Goal: Information Seeking & Learning: Learn about a topic

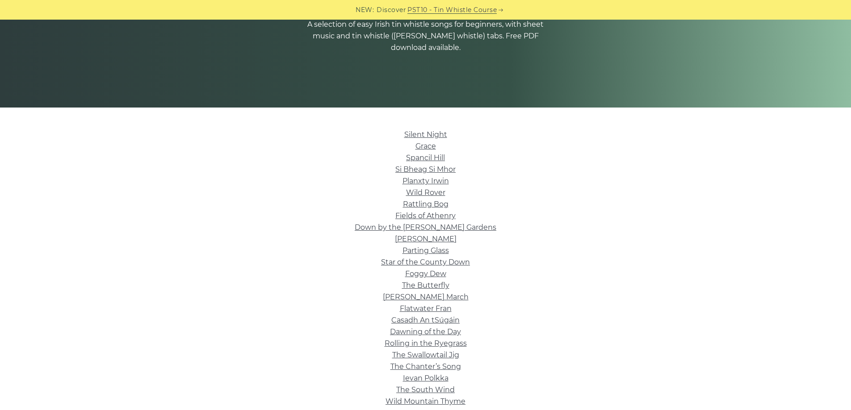
scroll to position [134, 0]
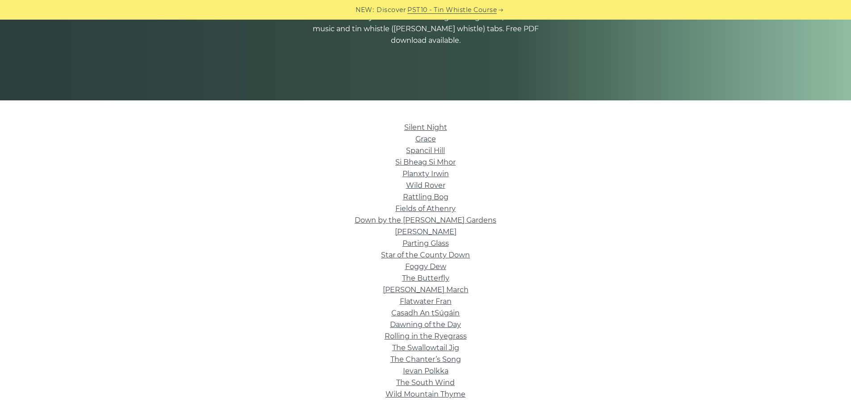
drag, startPoint x: 439, startPoint y: 184, endPoint x: 451, endPoint y: 190, distance: 13.2
click at [449, 189] on li "Wild Rover" at bounding box center [426, 186] width 504 height 12
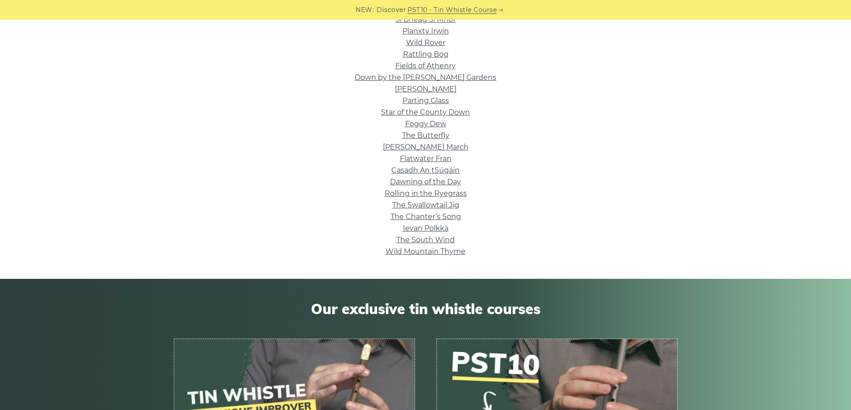
scroll to position [313, 0]
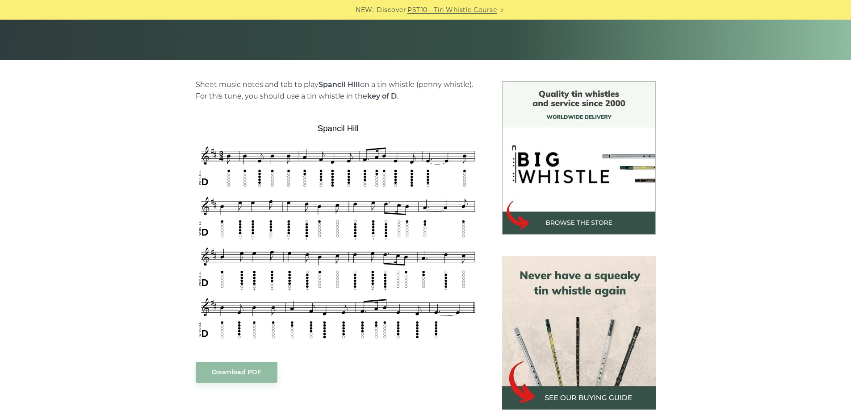
scroll to position [179, 0]
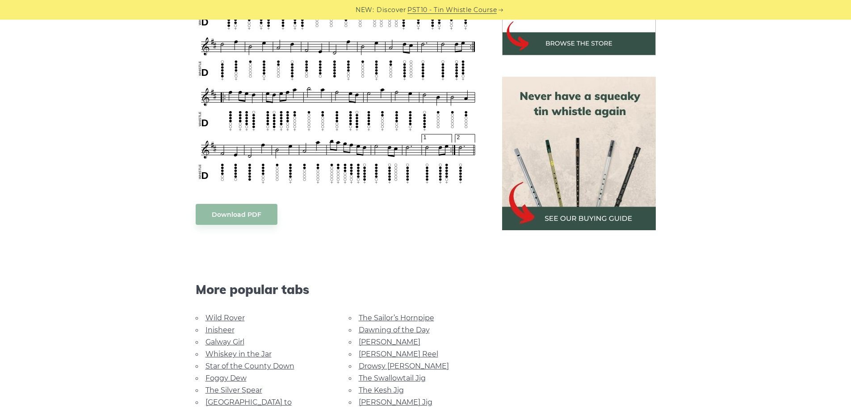
scroll to position [357, 0]
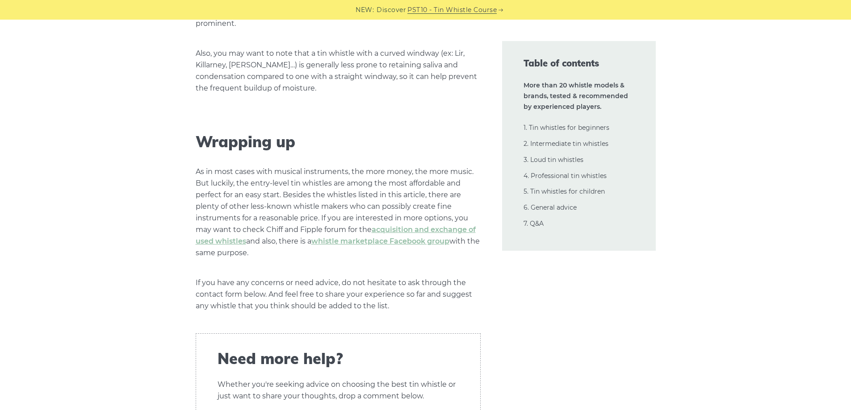
scroll to position [21079, 0]
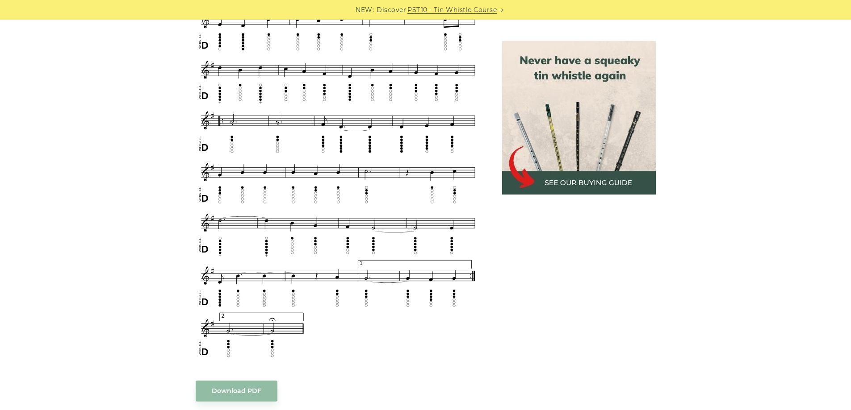
scroll to position [491, 0]
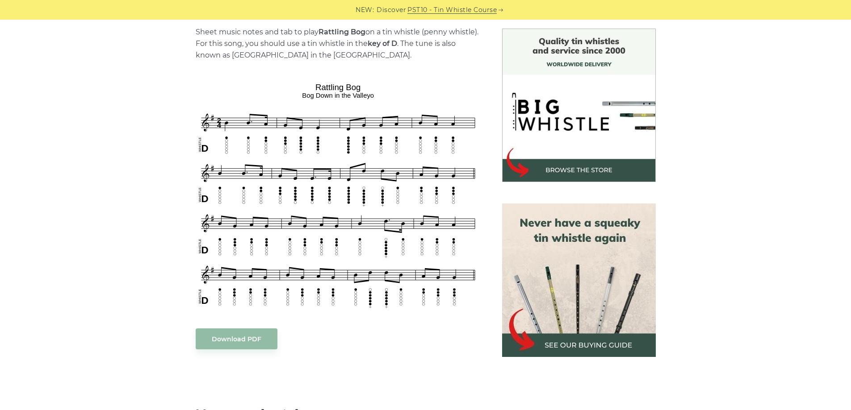
scroll to position [223, 0]
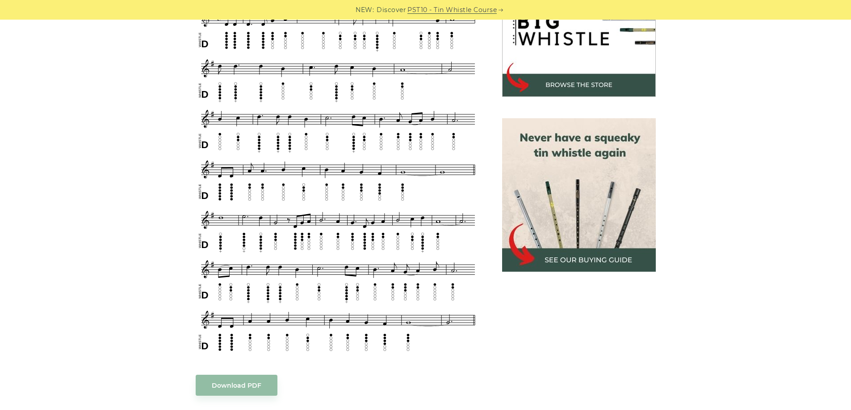
scroll to position [288, 0]
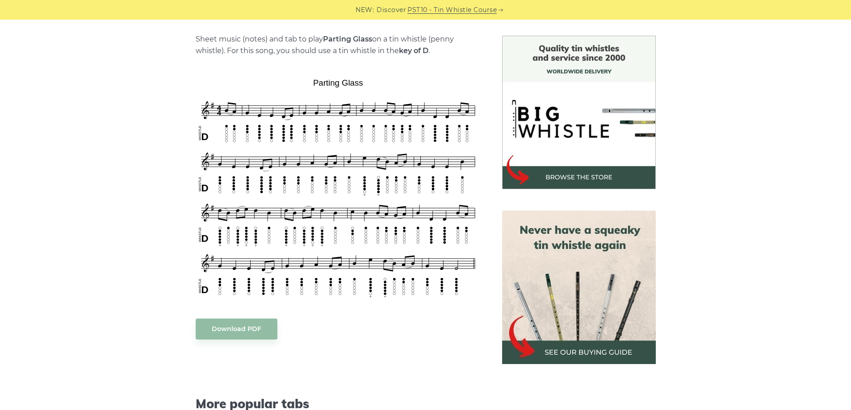
scroll to position [223, 0]
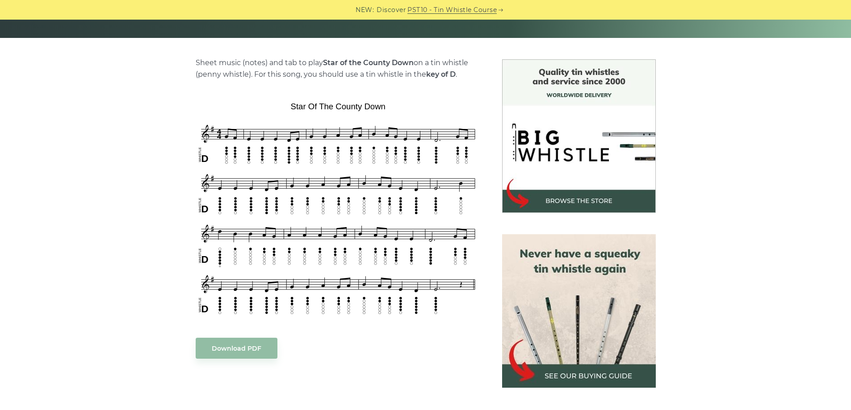
scroll to position [223, 0]
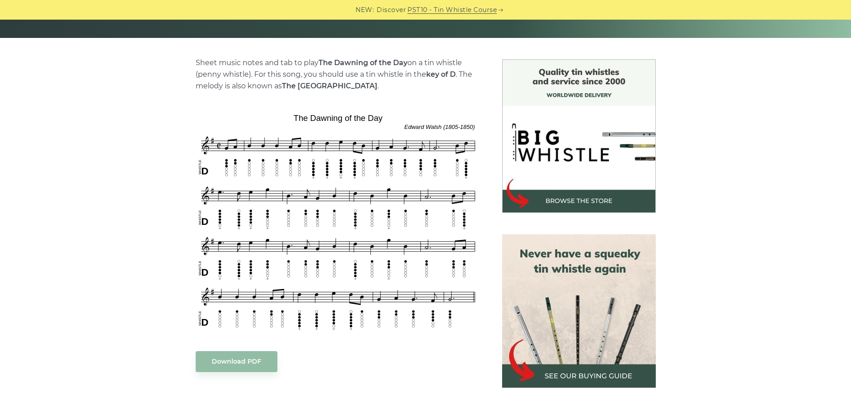
scroll to position [268, 0]
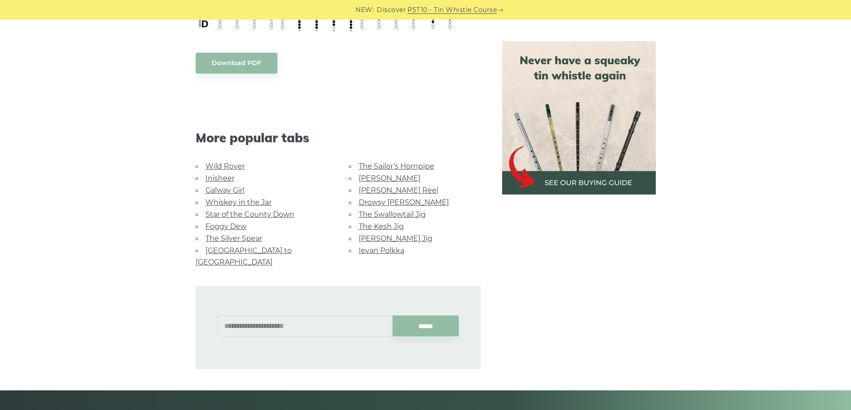
scroll to position [491, 0]
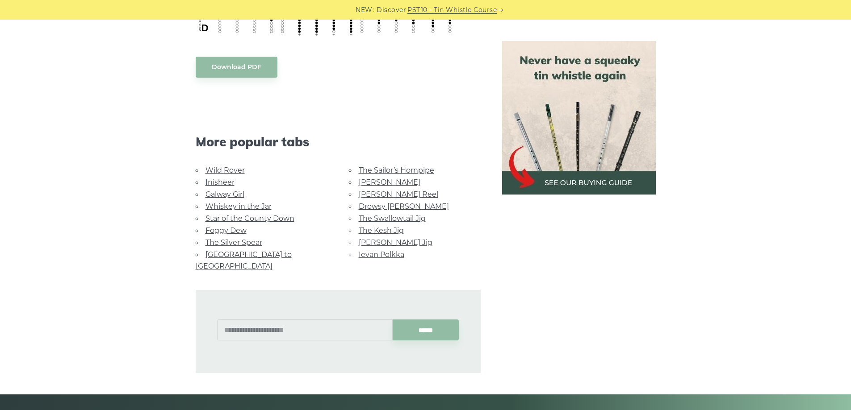
click at [406, 168] on link "The Sailor’s Hornpipe" at bounding box center [396, 170] width 75 height 8
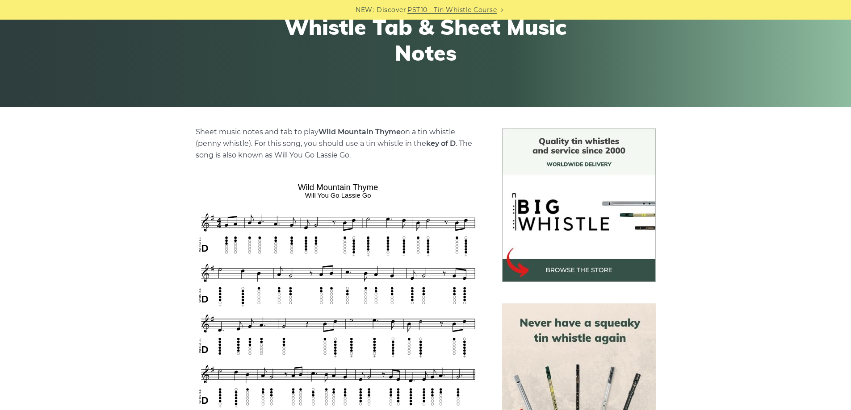
scroll to position [179, 0]
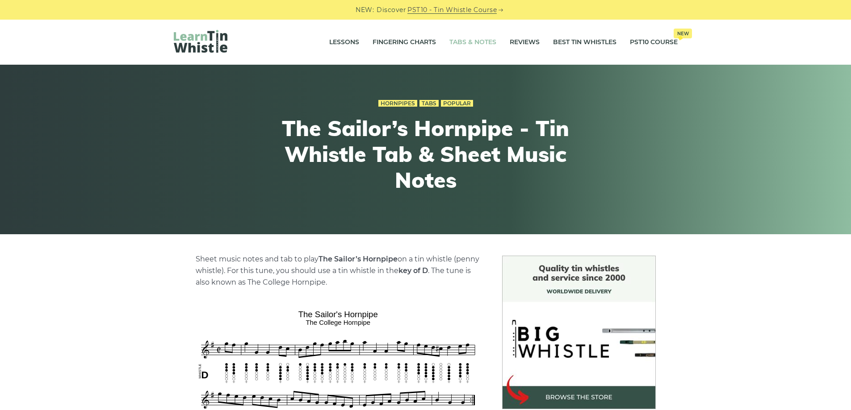
click at [468, 42] on link "Tabs & Notes" at bounding box center [472, 42] width 47 height 22
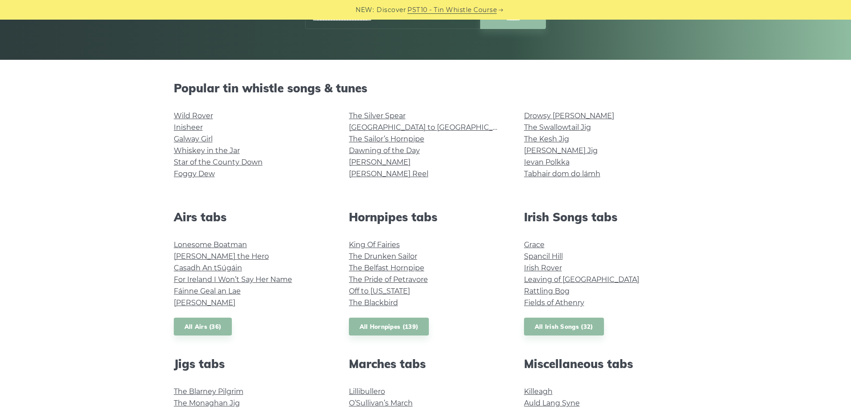
scroll to position [179, 0]
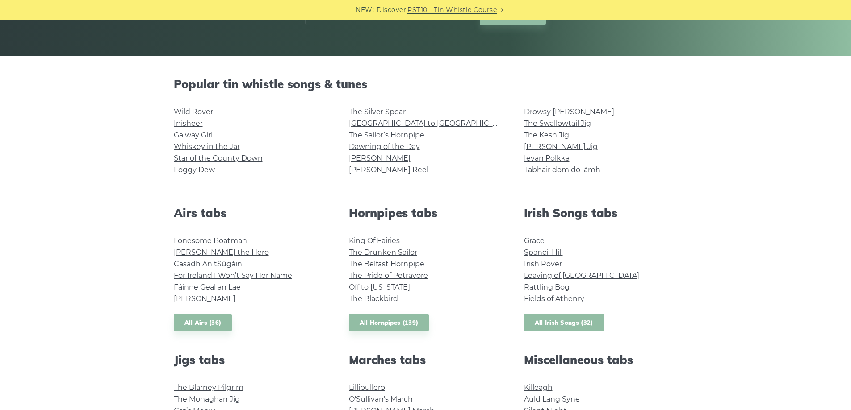
click at [551, 322] on link "All Irish Songs (32)" at bounding box center [564, 323] width 80 height 18
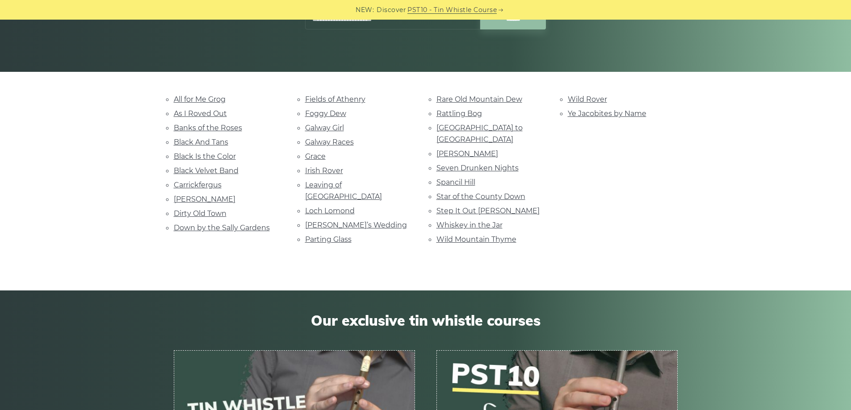
scroll to position [89, 0]
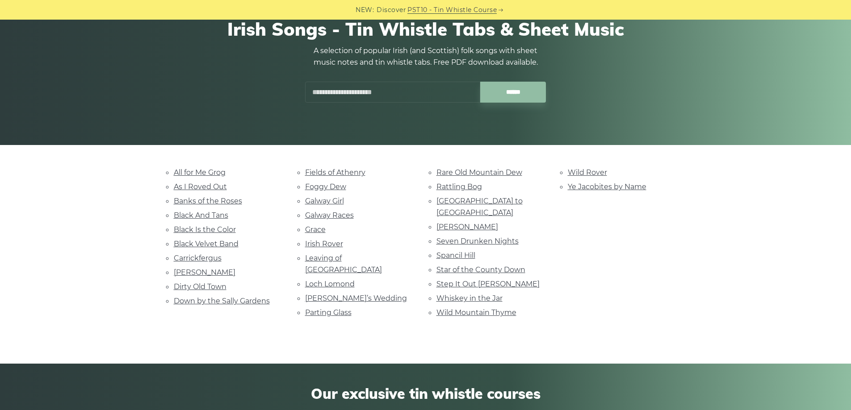
drag, startPoint x: 487, startPoint y: 286, endPoint x: 508, endPoint y: 290, distance: 21.7
click at [508, 293] on li "Whiskey in the Jar" at bounding box center [491, 299] width 110 height 12
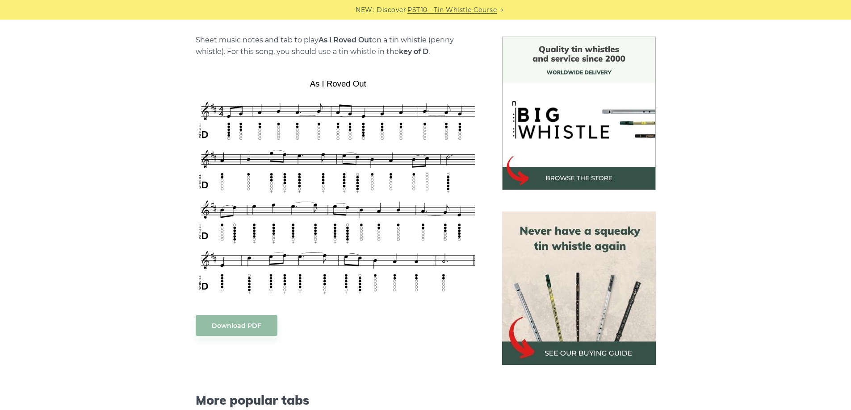
scroll to position [223, 0]
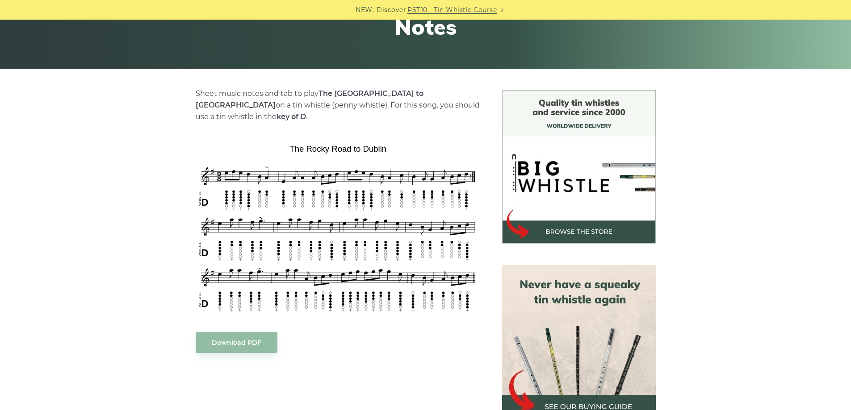
scroll to position [179, 0]
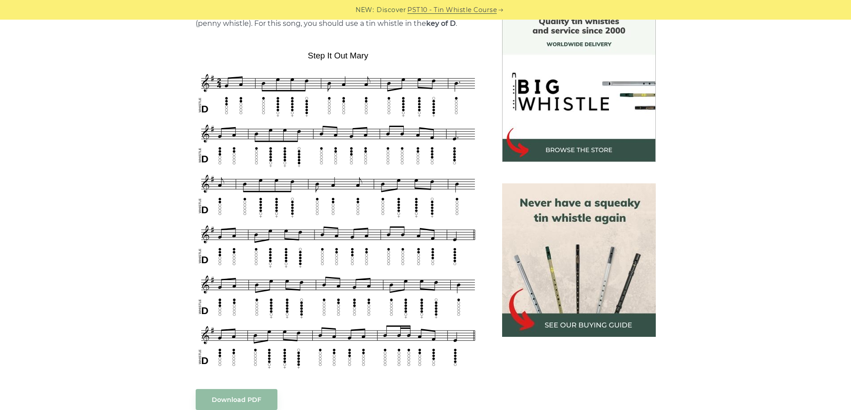
scroll to position [268, 0]
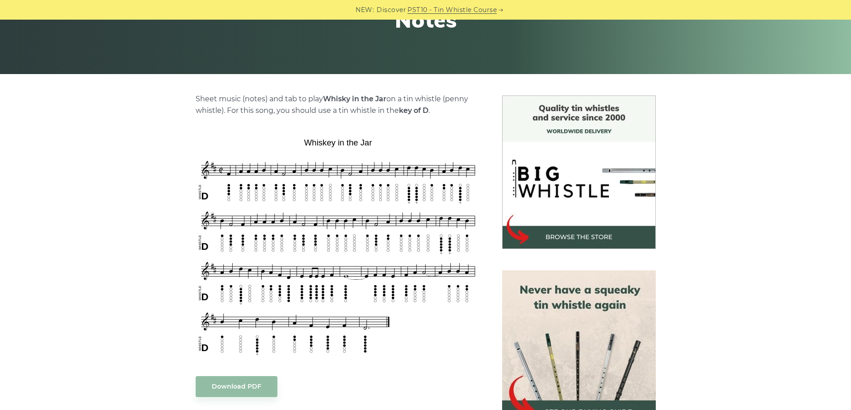
scroll to position [223, 0]
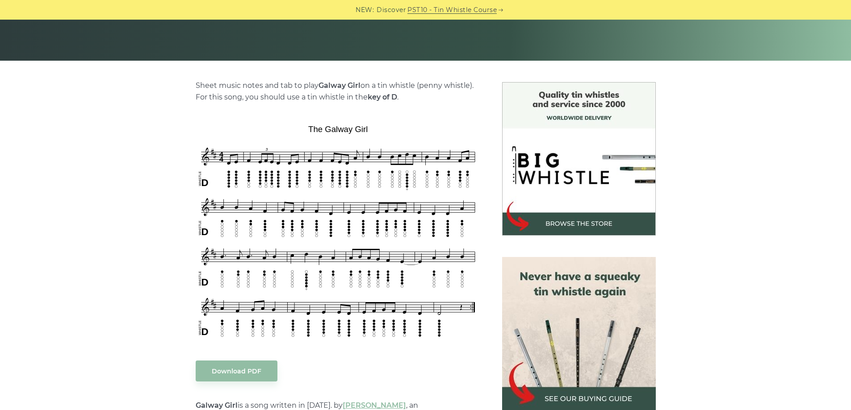
scroll to position [223, 0]
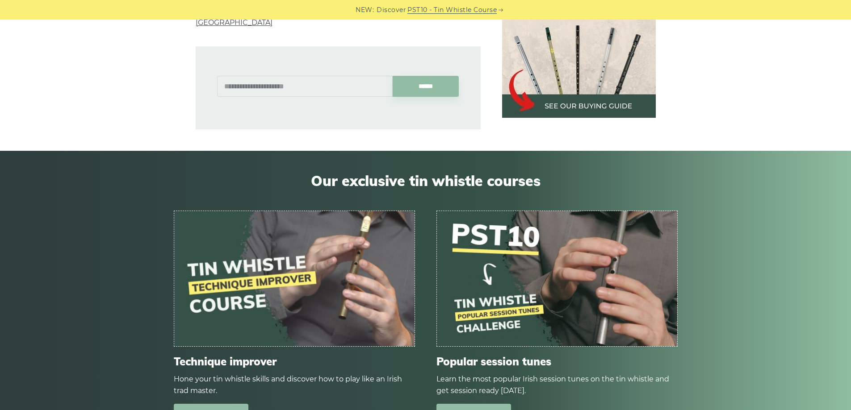
scroll to position [938, 0]
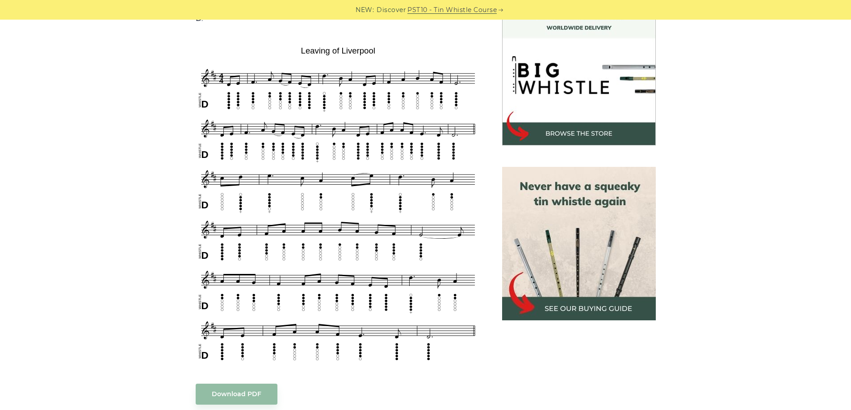
scroll to position [268, 0]
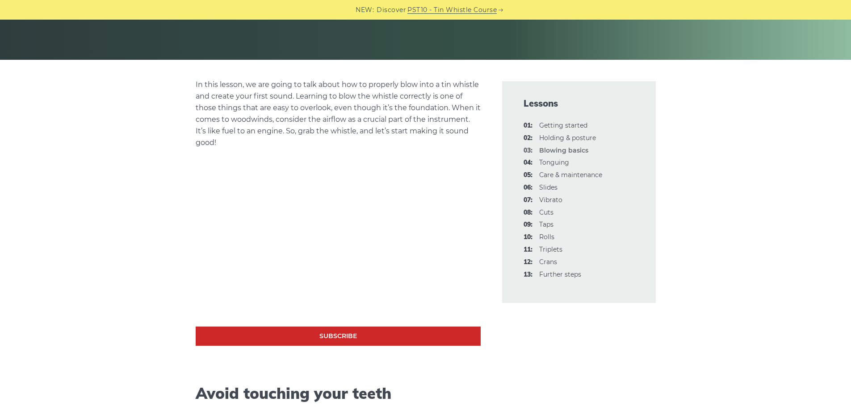
scroll to position [179, 0]
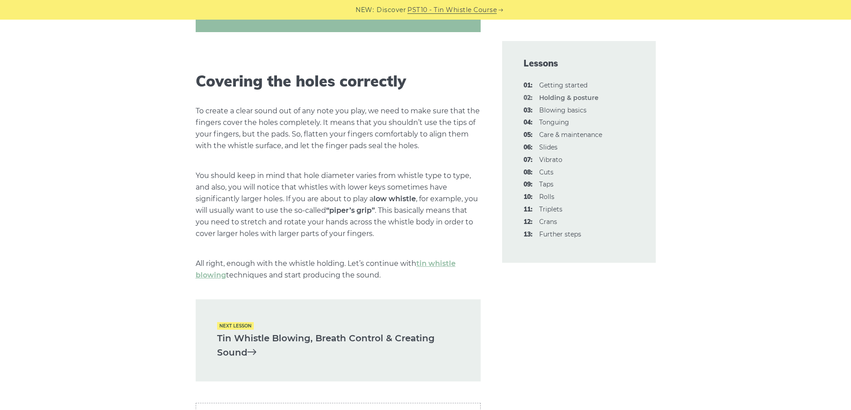
scroll to position [1206, 0]
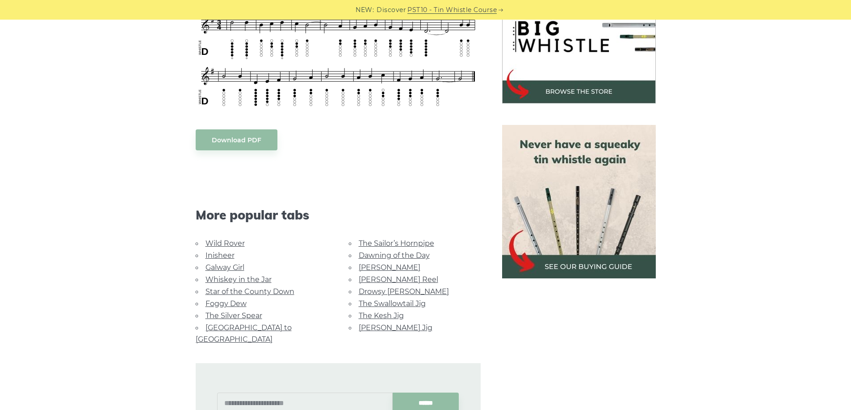
scroll to position [313, 0]
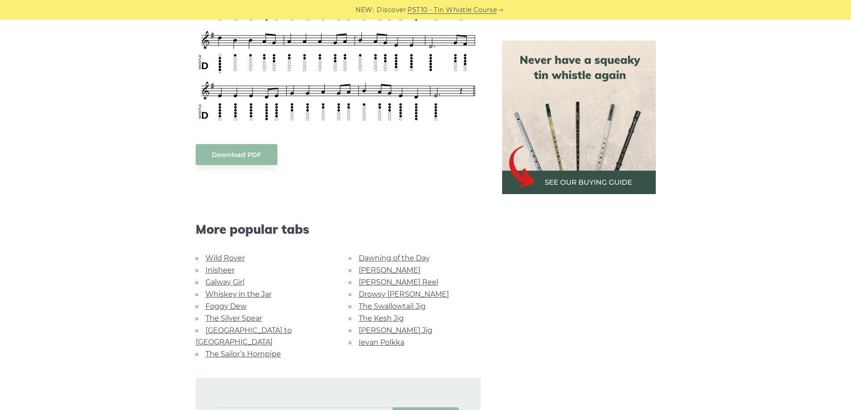
scroll to position [447, 0]
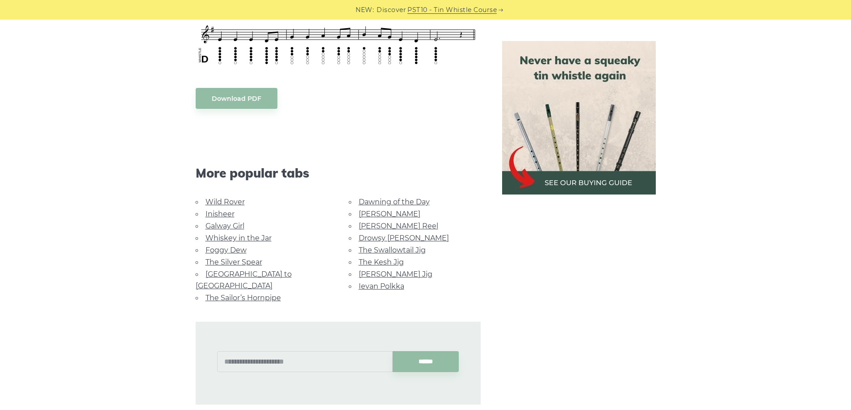
click at [239, 263] on link "The Silver Spear" at bounding box center [233, 262] width 57 height 8
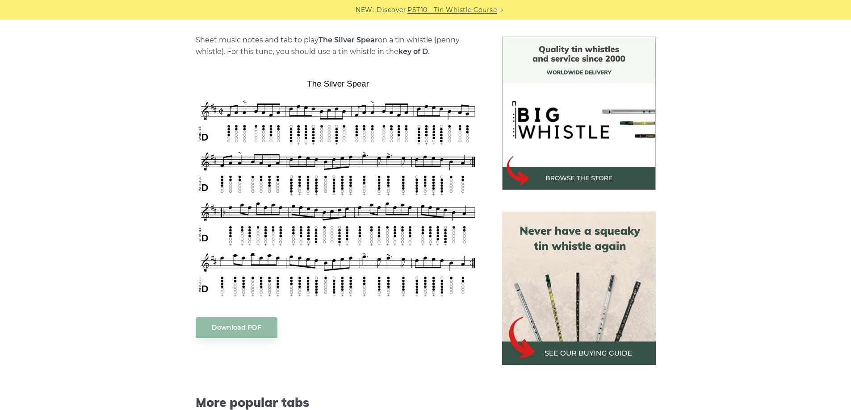
scroll to position [223, 0]
